Goal: Task Accomplishment & Management: Manage account settings

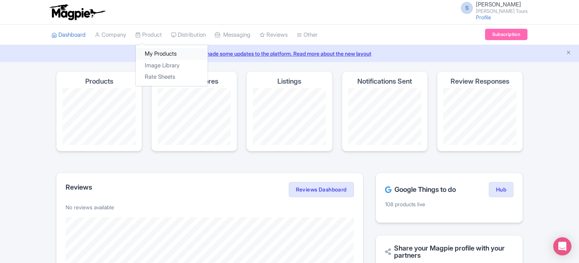
click at [151, 51] on link "My Products" at bounding box center [172, 54] width 72 height 12
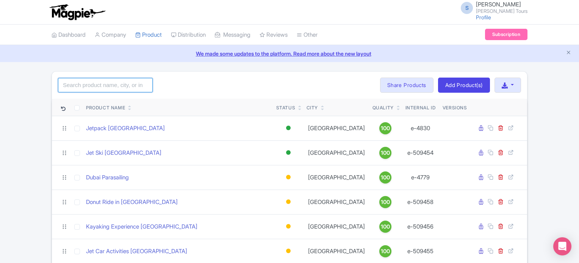
click at [110, 85] on input "search" at bounding box center [105, 85] width 95 height 14
type input "atlantis"
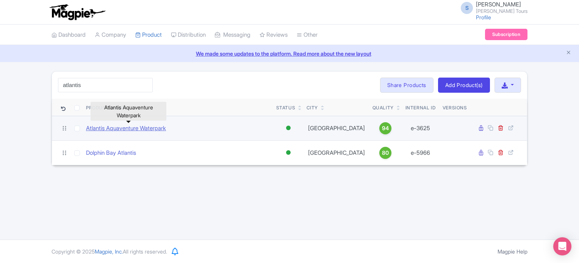
click at [134, 127] on link "Atlantis Aquaventure Waterpark" at bounding box center [126, 128] width 80 height 9
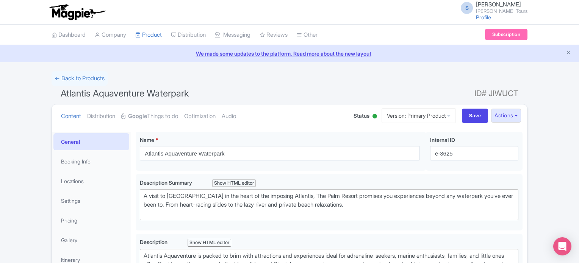
click at [415, 78] on div "← Back to Products" at bounding box center [290, 78] width 476 height 15
click at [147, 115] on strong "Google" at bounding box center [137, 116] width 19 height 9
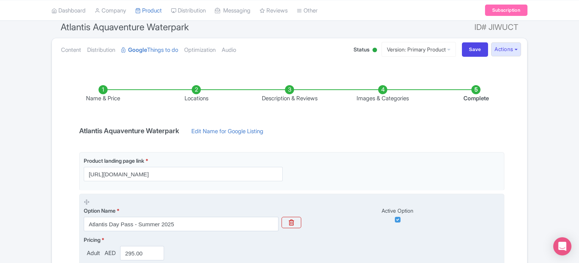
scroll to position [177, 0]
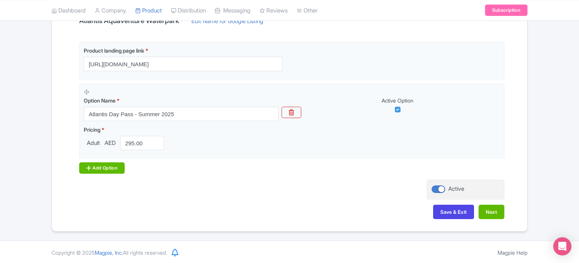
click at [109, 167] on div "Add Option" at bounding box center [101, 168] width 45 height 11
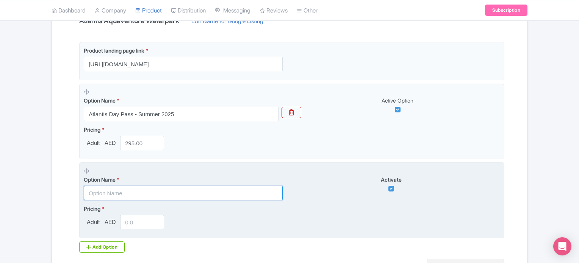
click at [131, 192] on input "text" at bounding box center [183, 193] width 199 height 14
paste input "Book Atlantis Aquaventure & Add Crocodile Park for only AED 40"
type input "Book Atlantis Aquaventure & Add Crocodile Park for only AED 40"
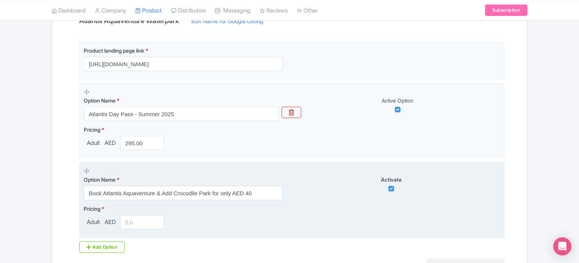
click at [321, 192] on div "Option Name * Book Atlantis Aquaventure & Add Crocodile Park for only AED 40 Ac…" at bounding box center [292, 184] width 416 height 33
click at [141, 223] on input "number" at bounding box center [142, 222] width 44 height 14
click at [136, 218] on input "number" at bounding box center [142, 222] width 44 height 14
type input "370"
click at [241, 224] on div "Pricing * Adult AED 370" at bounding box center [292, 217] width 416 height 25
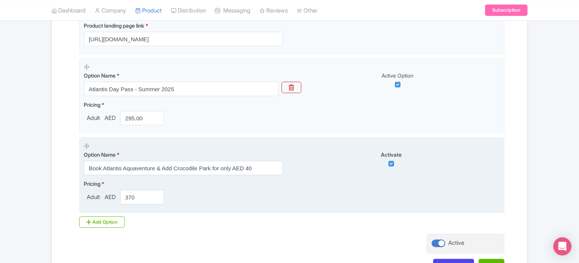
scroll to position [215, 0]
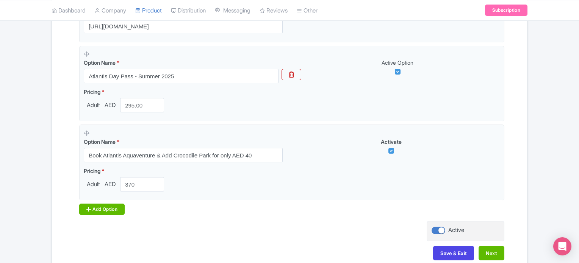
click at [106, 209] on div "Add Option" at bounding box center [101, 209] width 45 height 11
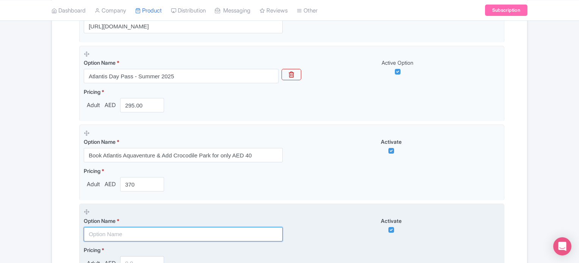
click at [144, 232] on input "text" at bounding box center [183, 234] width 199 height 14
paste input "Book Atlantis Aquaventure & Add IMG Worlds of Adventure for only AED 160"
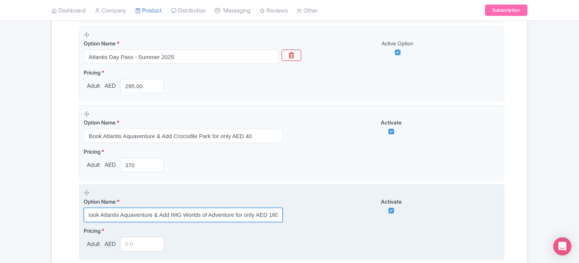
scroll to position [252, 0]
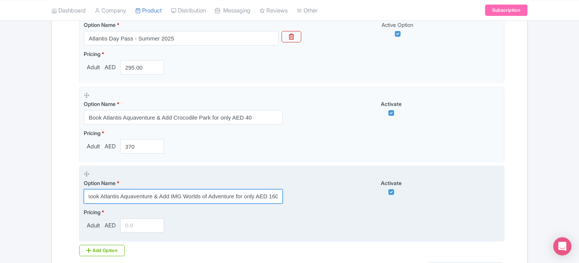
type input "Book Atlantis Aquaventure & Add IMG Worlds of Adventure for only AED 160"
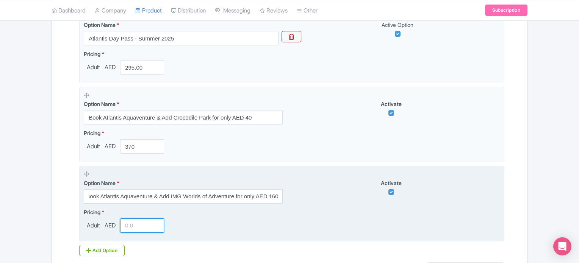
click at [148, 227] on input "number" at bounding box center [142, 226] width 44 height 14
type input "1"
type input "499"
click at [279, 228] on div "Pricing * Adult AED 499" at bounding box center [292, 220] width 416 height 25
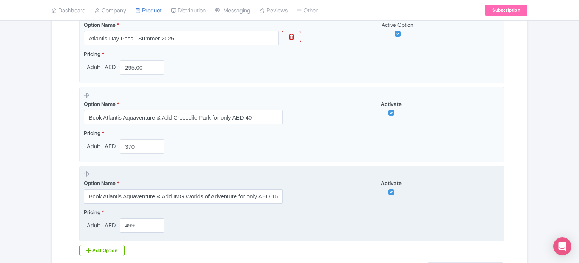
click at [314, 201] on div "Option Name * Book Atlantis Aquaventure & Add IMG Worlds of Adventure for only …" at bounding box center [292, 187] width 416 height 33
click at [311, 188] on div "Activate" at bounding box center [396, 187] width 208 height 16
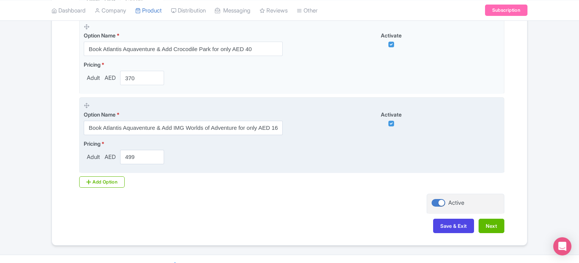
scroll to position [335, 0]
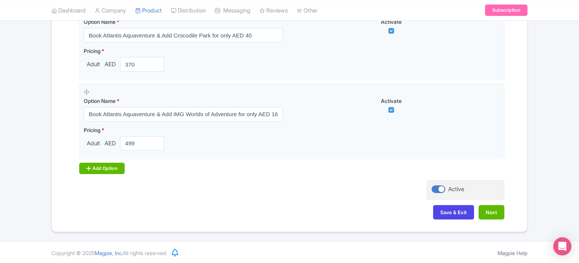
click at [107, 168] on div "Add Option" at bounding box center [101, 168] width 45 height 11
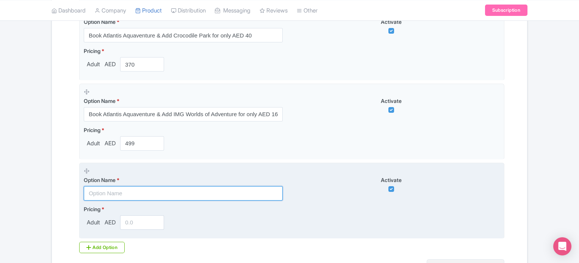
click at [141, 191] on input "text" at bounding box center [183, 194] width 199 height 14
paste input "Book Atlantis Aquaventure & Add AYA Universe for only AED 60"
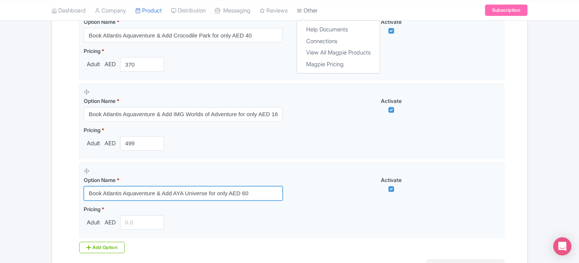
type input "Book Atlantis Aquaventure & Add AYA Universe for only AED 60"
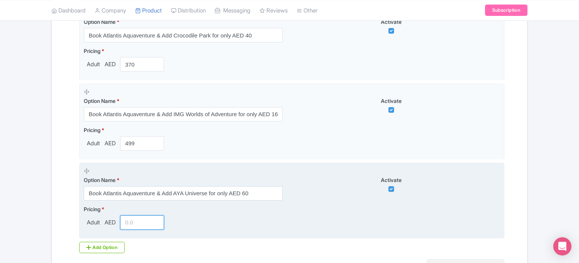
click at [130, 219] on input "number" at bounding box center [142, 223] width 44 height 14
type input "399"
click at [332, 228] on div "Pricing * Adult AED 399" at bounding box center [292, 217] width 416 height 25
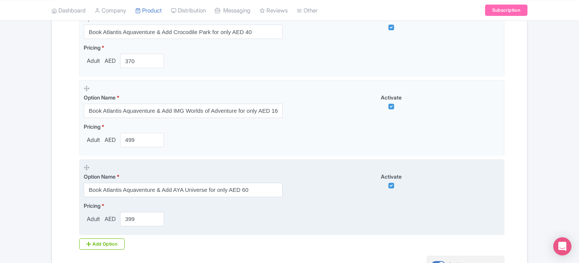
scroll to position [414, 0]
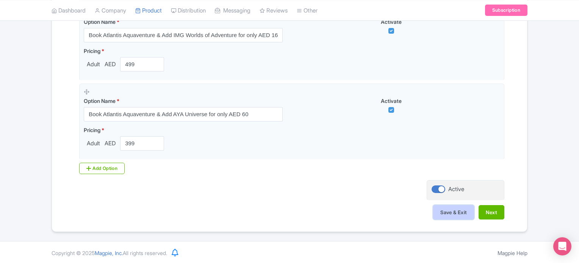
click at [450, 209] on button "Save & Exit" at bounding box center [453, 212] width 41 height 14
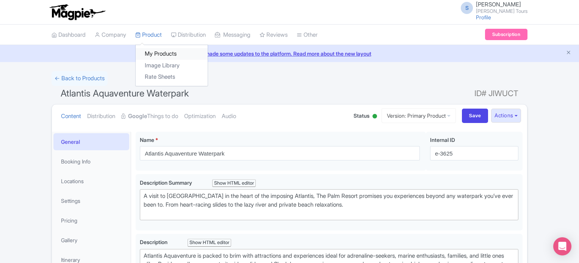
click at [154, 56] on link "My Products" at bounding box center [172, 54] width 72 height 12
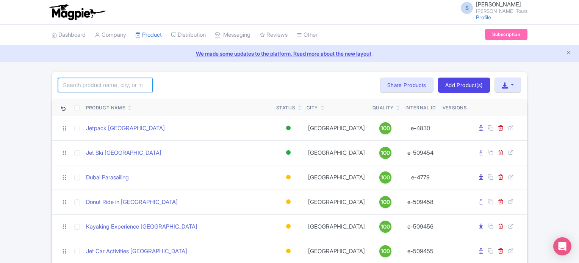
click at [112, 85] on input "search" at bounding box center [105, 85] width 95 height 14
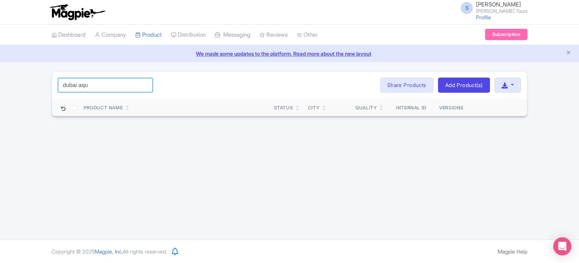
click at [94, 86] on input "dubai aqu" at bounding box center [105, 85] width 95 height 14
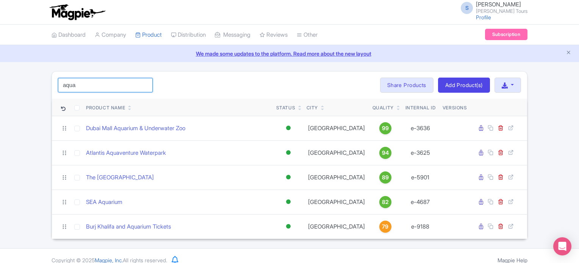
type input "aquarium"
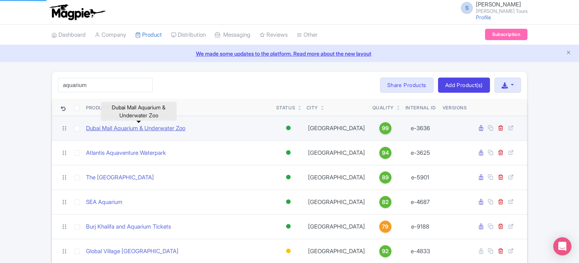
click at [138, 130] on link "Dubai Mall Aquarium & Underwater Zoo" at bounding box center [135, 128] width 99 height 9
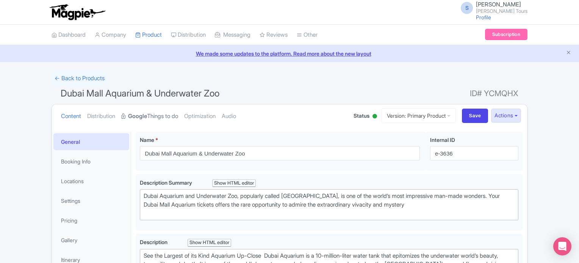
click at [152, 113] on link "Google Things to do" at bounding box center [149, 117] width 57 height 24
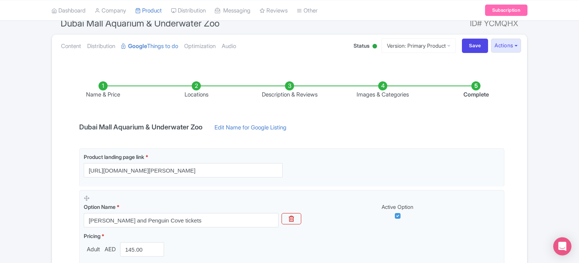
scroll to position [152, 0]
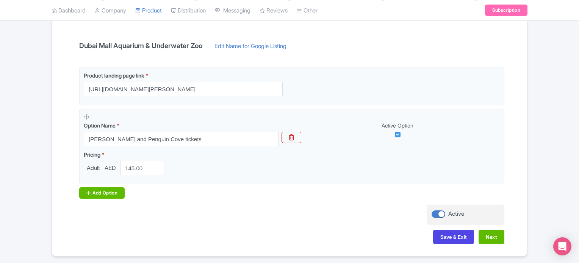
click at [108, 191] on div "Add Option" at bounding box center [101, 193] width 45 height 11
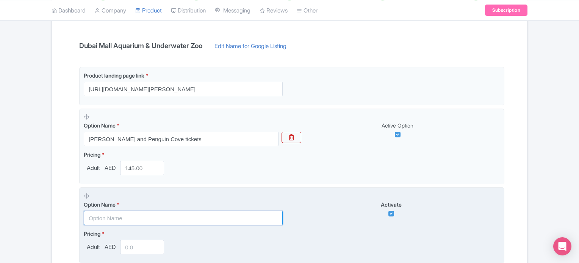
click at [128, 212] on input "text" at bounding box center [183, 218] width 199 height 14
paste input "Book Dubai Aquarium & Add Crocodile Park for only AED 45"
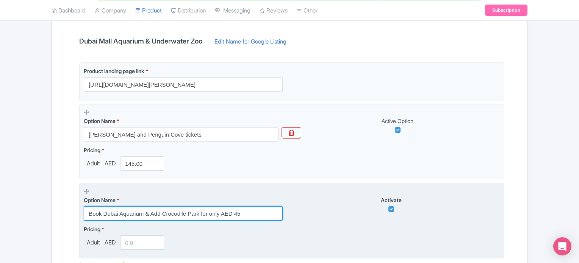
scroll to position [227, 0]
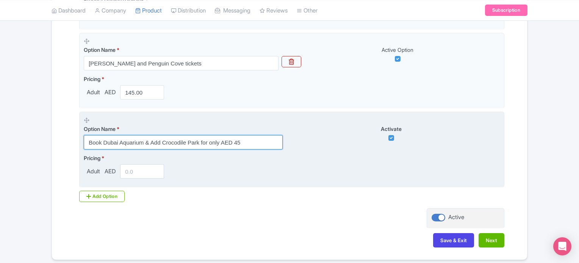
type input "Book Dubai Aquarium & Add Crocodile Park for only AED 45"
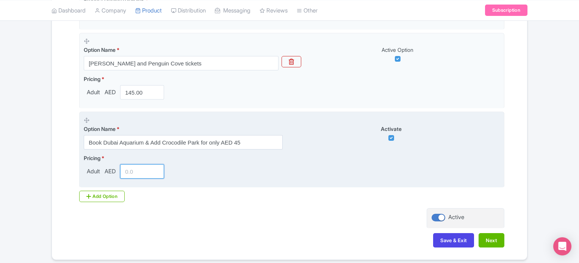
click at [136, 171] on input "number" at bounding box center [142, 172] width 44 height 14
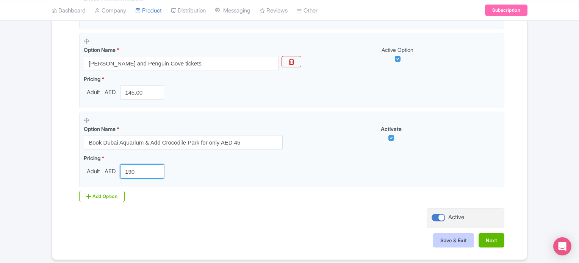
type input "190"
click at [448, 239] on button "Save & Exit" at bounding box center [453, 241] width 41 height 14
